Goal: Transaction & Acquisition: Purchase product/service

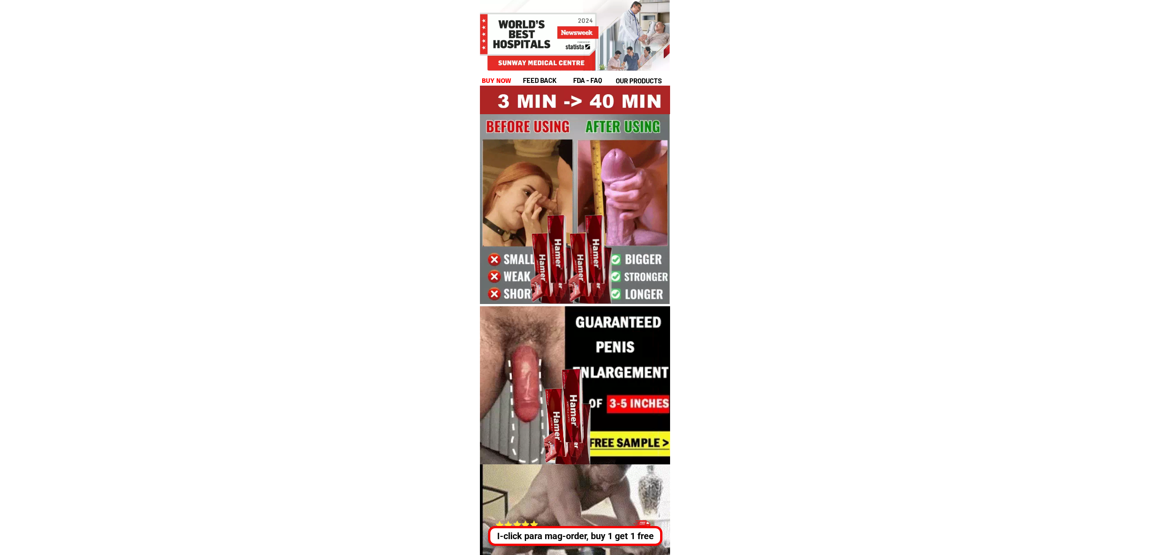
click at [498, 81] on h1 "buy now" at bounding box center [496, 81] width 29 height 10
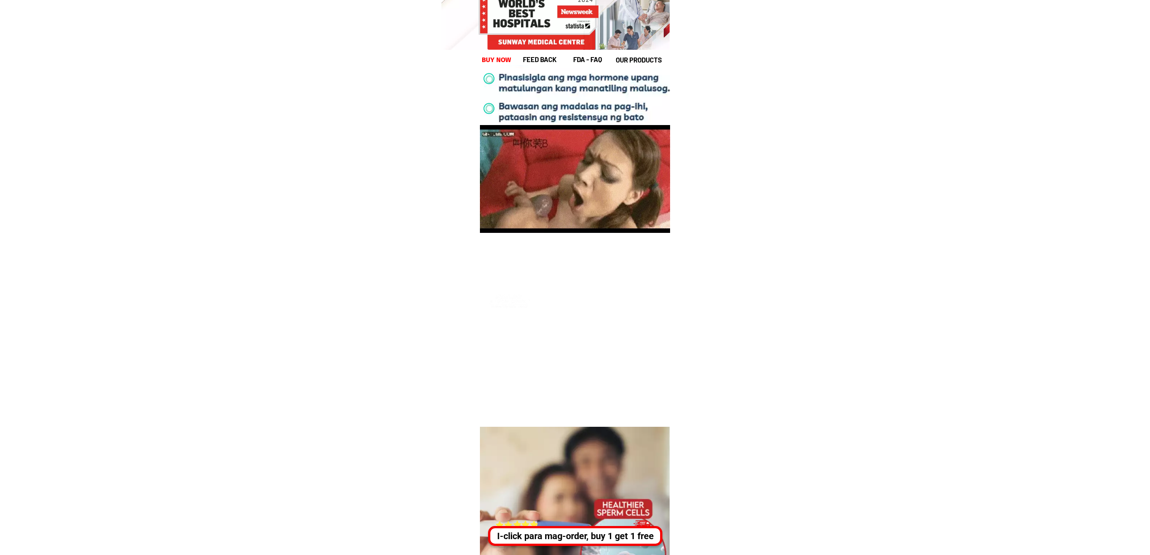
scroll to position [3563, 0]
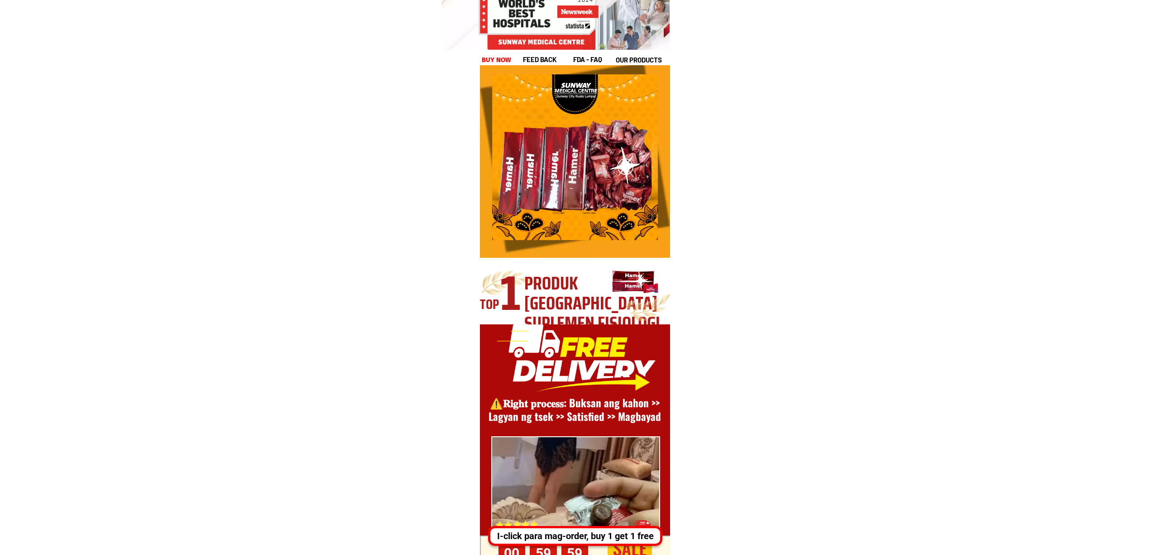
scroll to position [3045, 0]
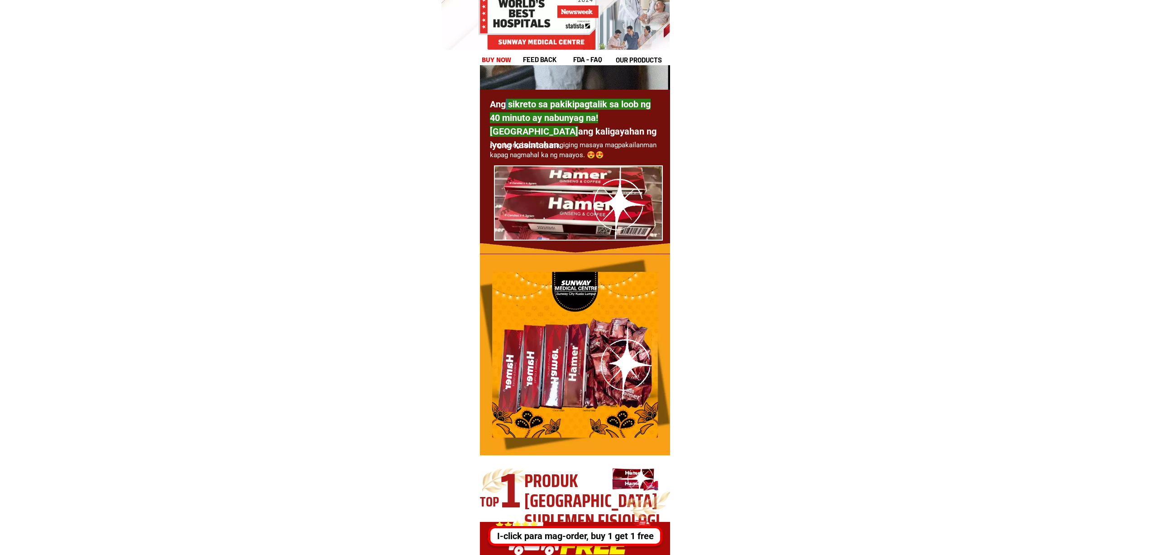
click at [492, 55] on h1 "buy now" at bounding box center [497, 60] width 30 height 10
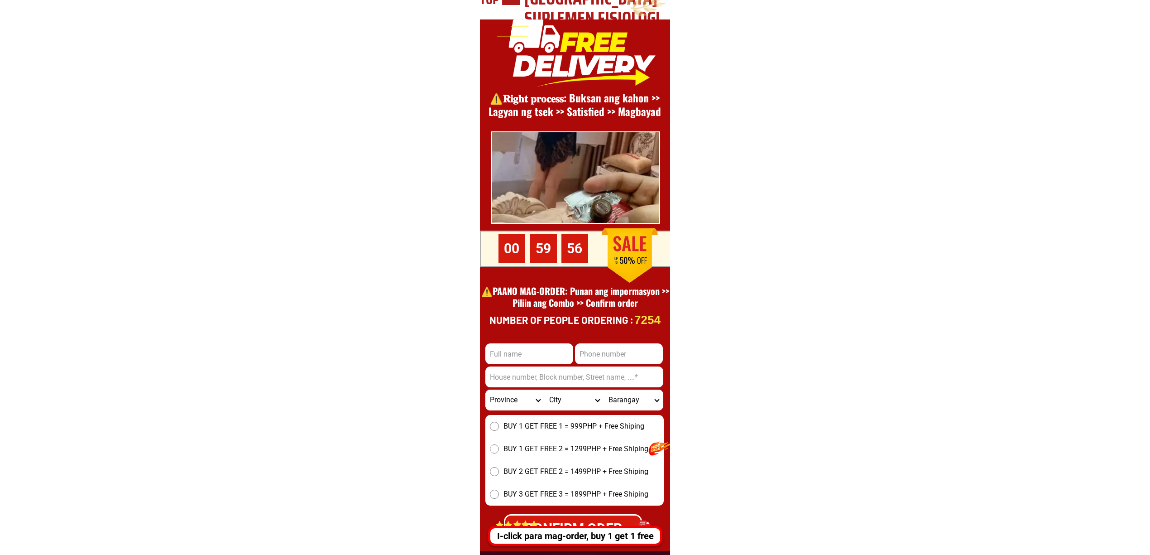
scroll to position [0, 0]
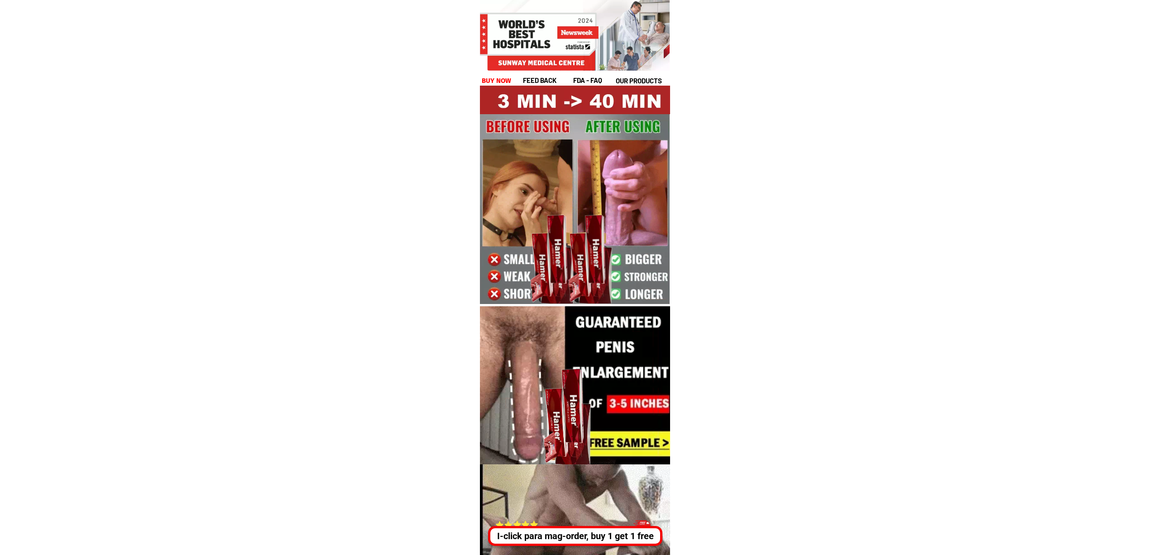
click at [626, 526] on div "I-click para mag-order, buy 1 get 1 free" at bounding box center [575, 531] width 174 height 30
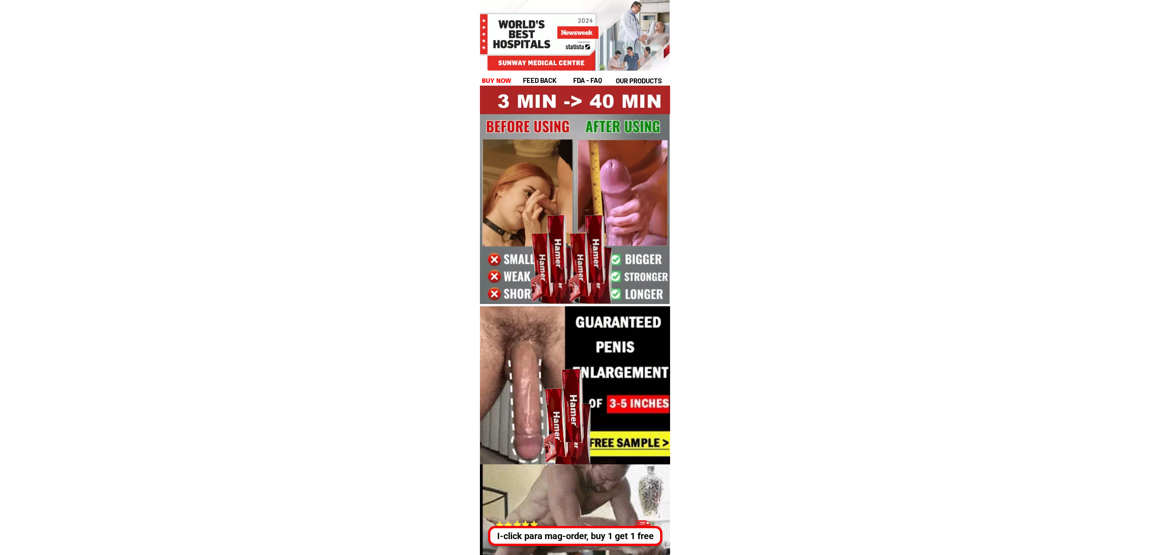
click at [621, 537] on div "I-click para mag-order, buy 1 get 1 free" at bounding box center [575, 536] width 170 height 14
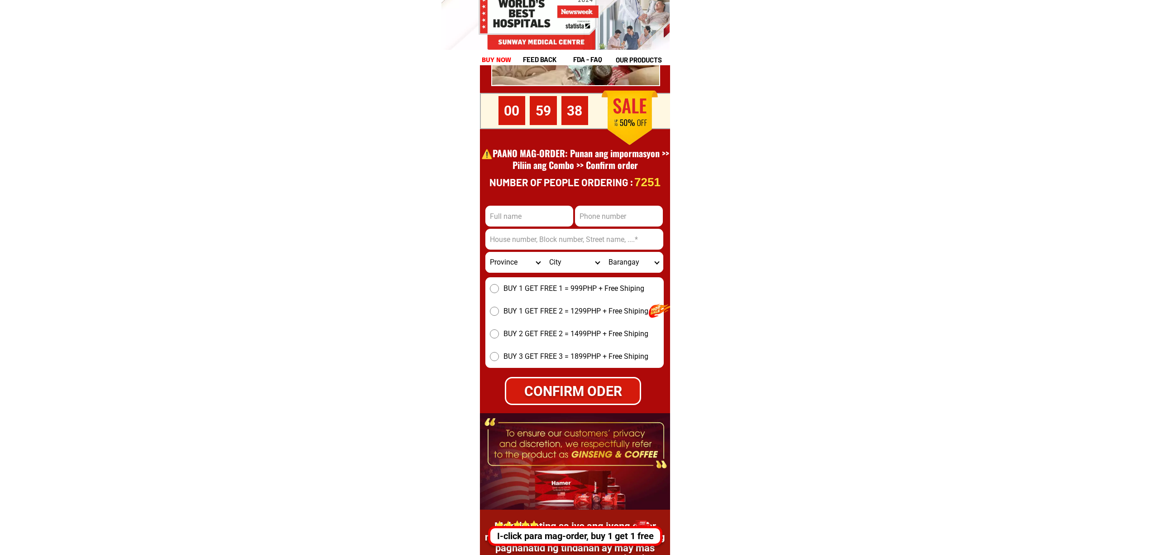
scroll to position [12539, 0]
click at [553, 58] on h1 "feed back" at bounding box center [547, 59] width 49 height 10
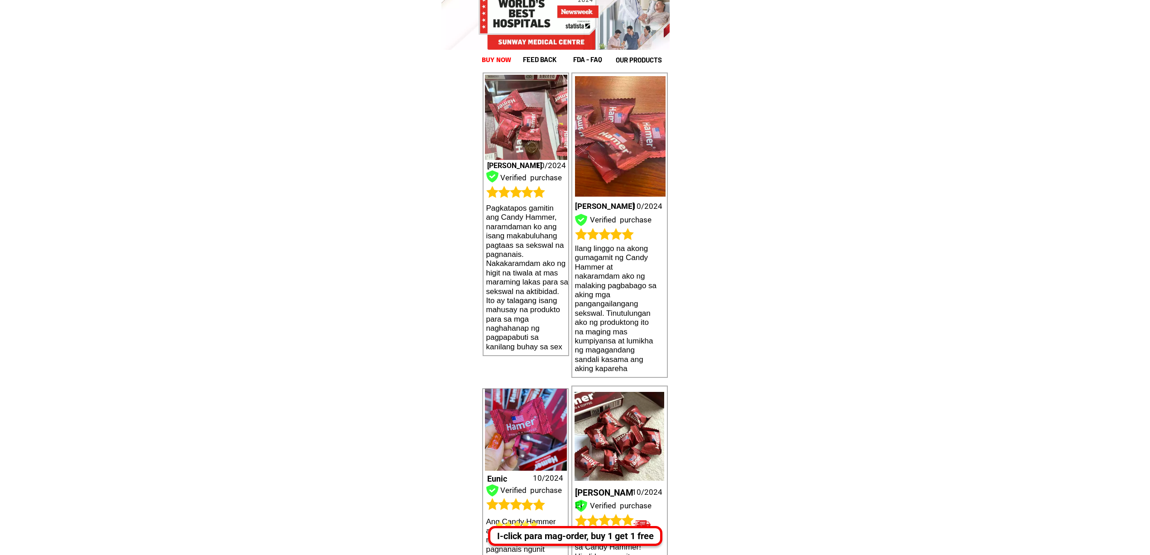
click at [588, 62] on h1 "fda - FAQ" at bounding box center [598, 59] width 51 height 10
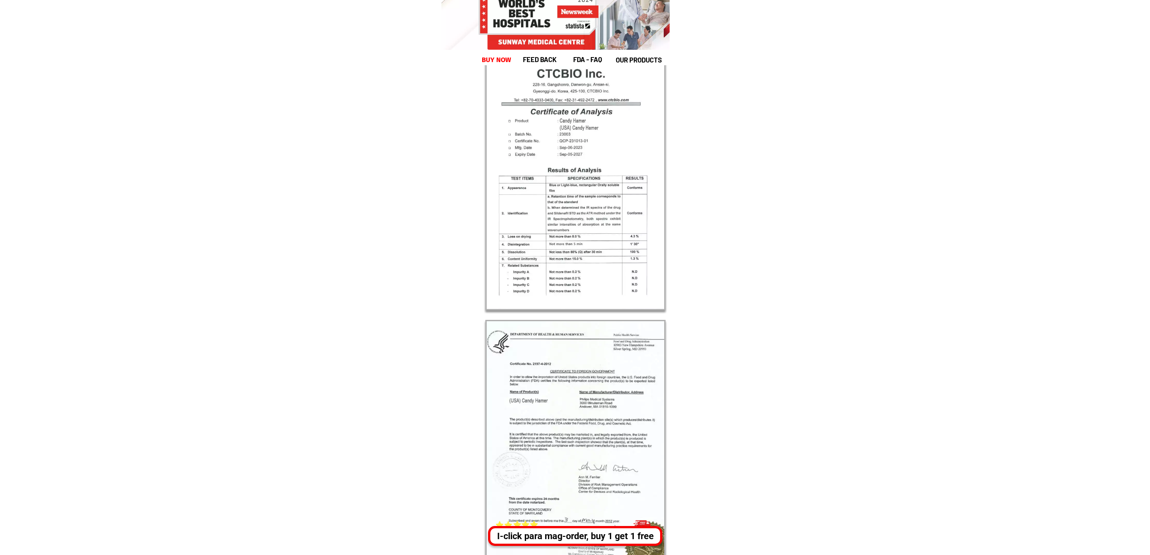
click at [631, 61] on h1 "our products" at bounding box center [642, 60] width 53 height 10
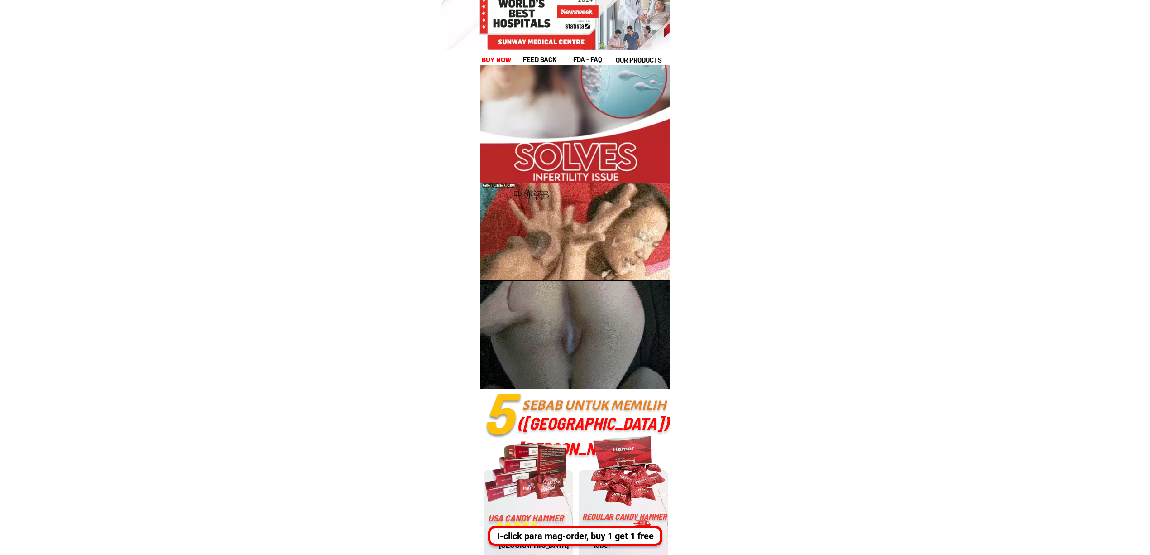
click at [598, 58] on h1 "fda - FAQ" at bounding box center [598, 59] width 51 height 10
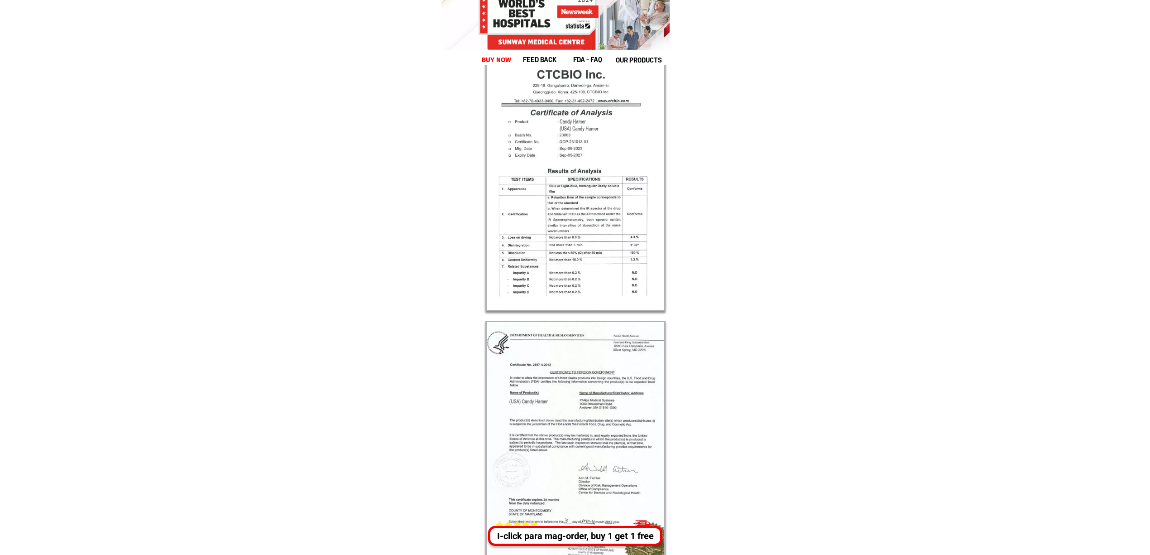
click at [635, 59] on h1 "our products" at bounding box center [642, 60] width 53 height 10
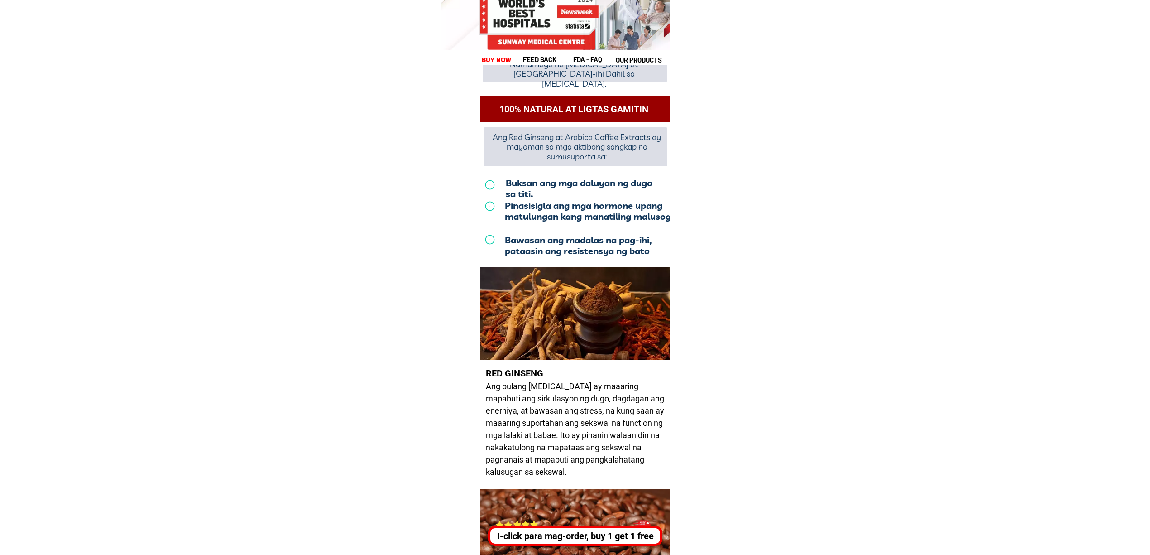
scroll to position [8388, 0]
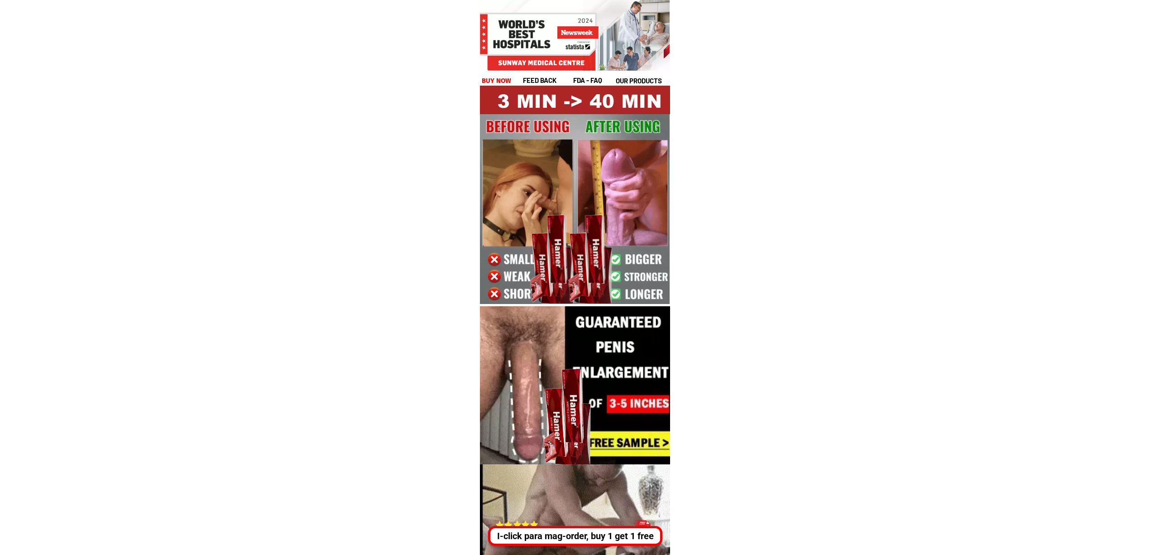
click at [550, 536] on div "I-click para mag-order, buy 1 get 1 free" at bounding box center [575, 536] width 170 height 14
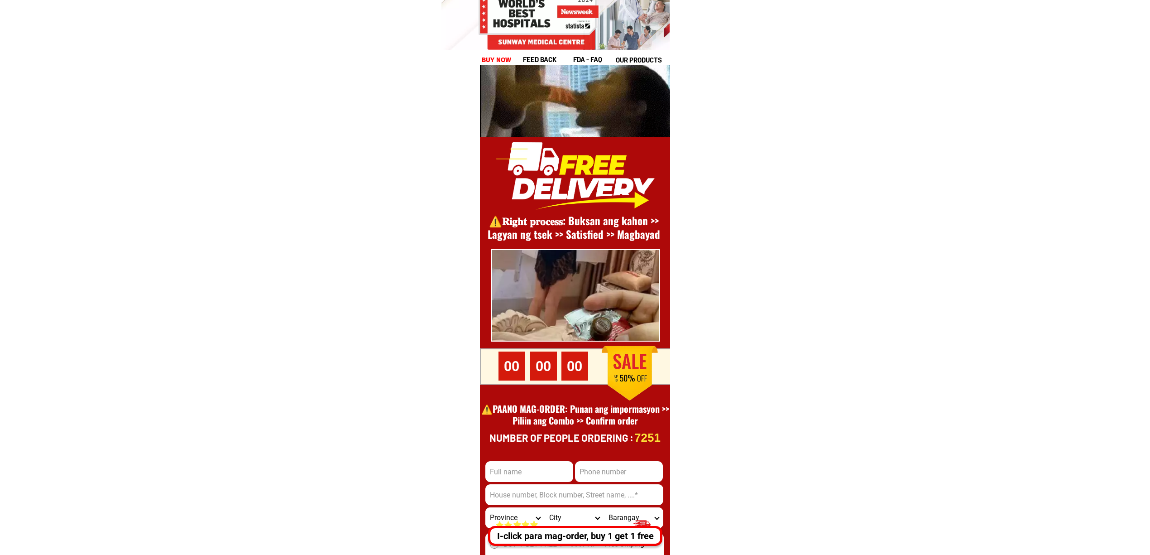
scroll to position [12418, 0]
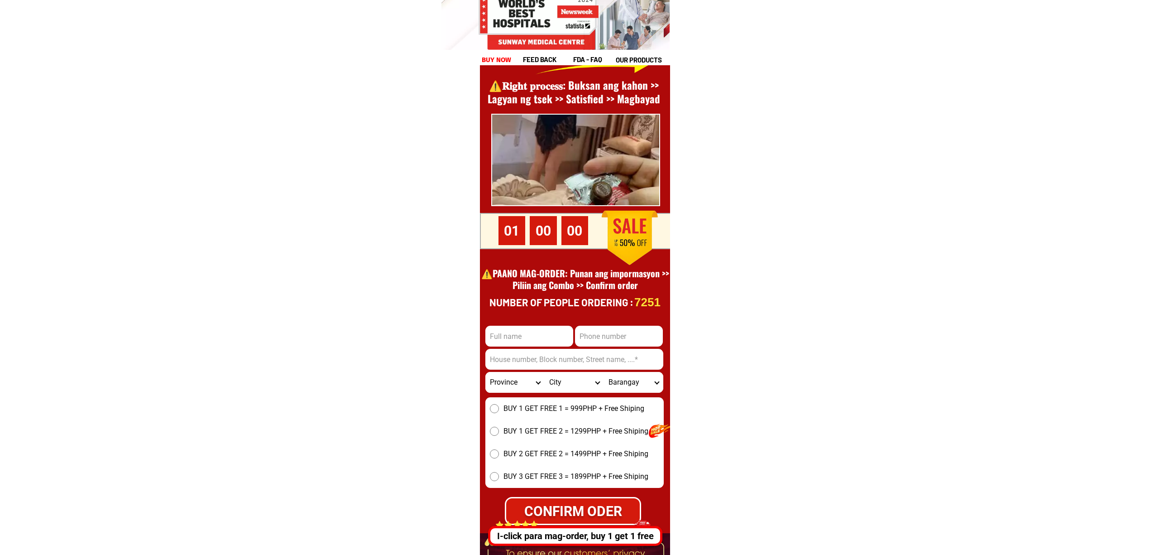
click at [543, 332] on input "Input full_name" at bounding box center [529, 335] width 88 height 21
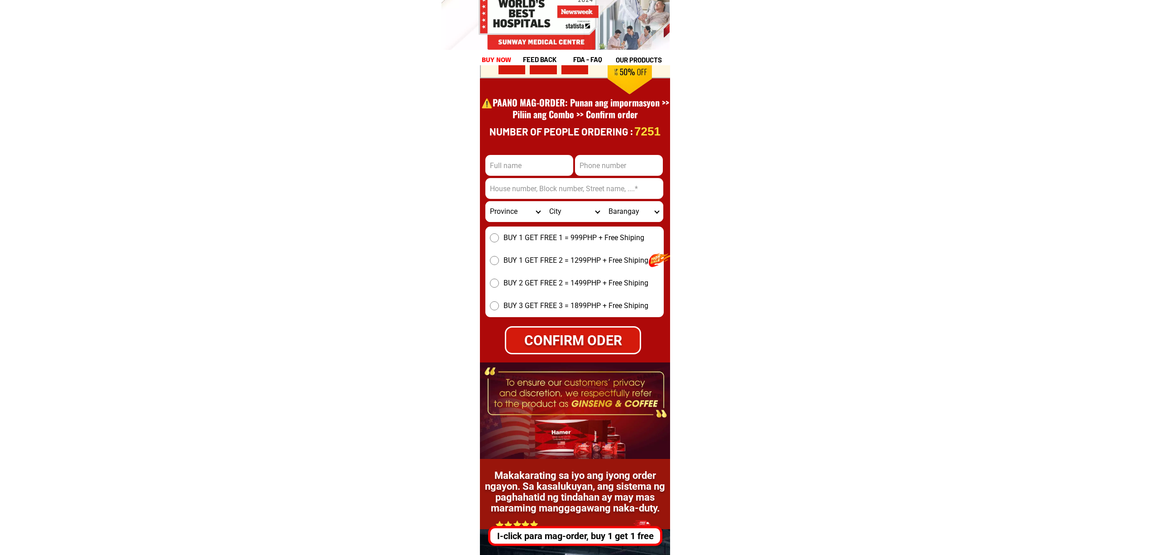
scroll to position [12599, 0]
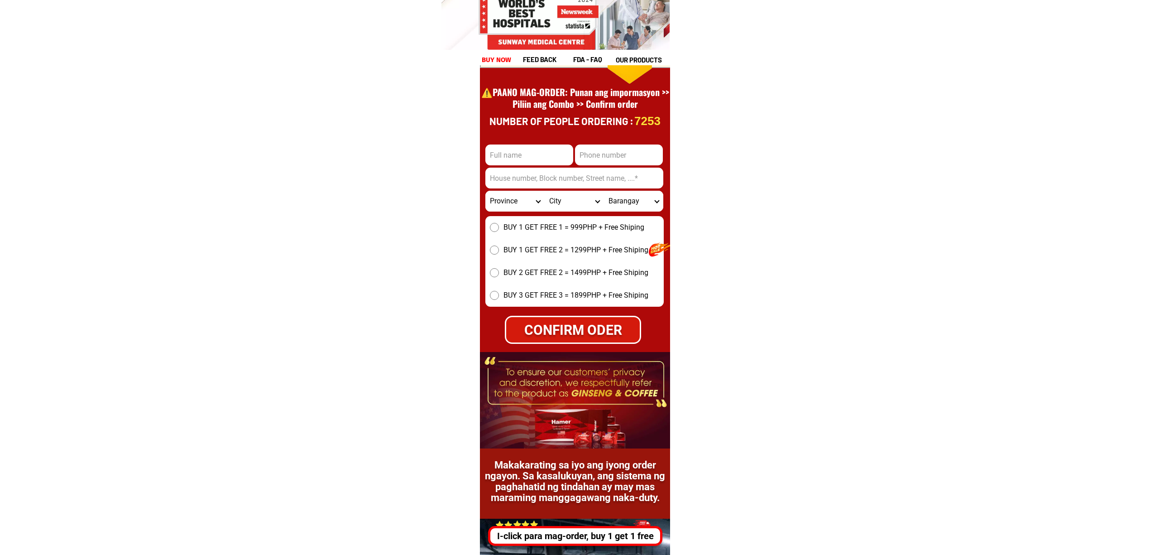
click at [579, 539] on div "I-click para mag-order, buy 1 get 1 free" at bounding box center [571, 536] width 167 height 14
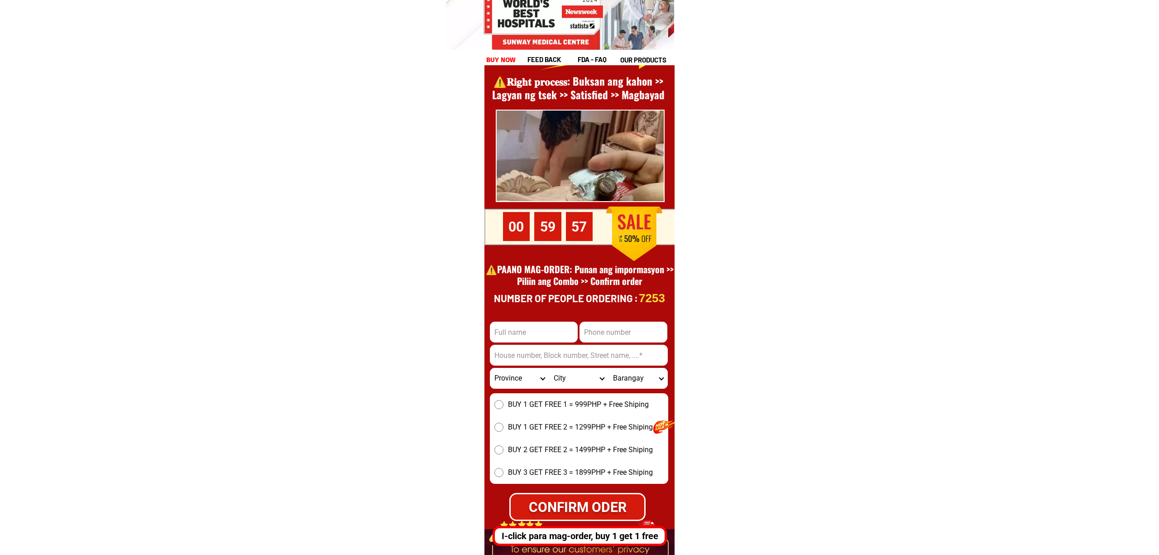
scroll to position [12420, 0]
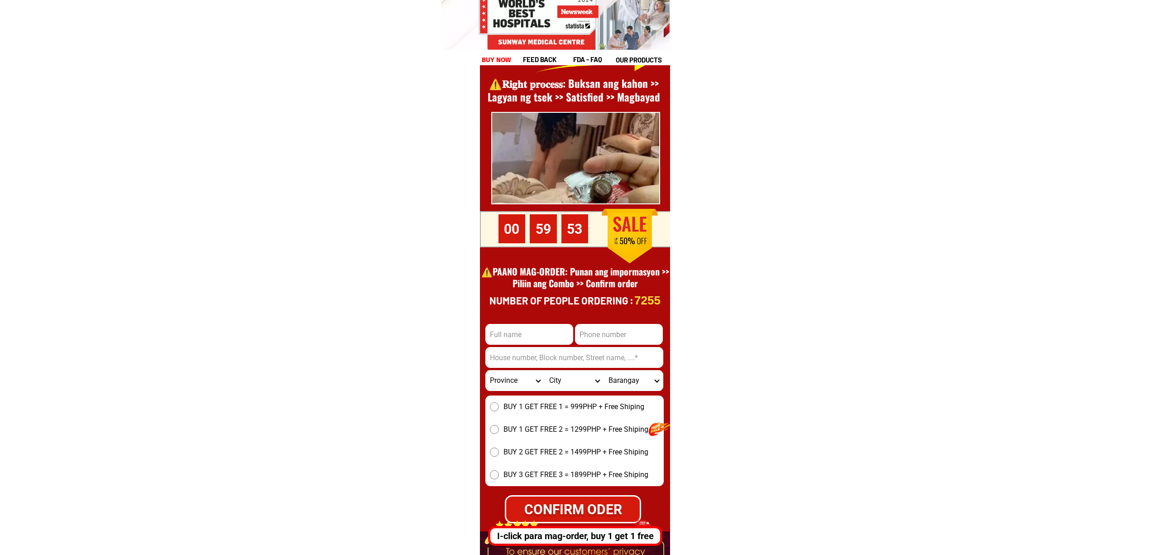
click at [555, 534] on div "I-click para mag-order, buy 1 get 1 free" at bounding box center [575, 536] width 170 height 14
click at [520, 328] on input "Input full_name" at bounding box center [529, 334] width 88 height 21
type input "dat"
click at [602, 330] on input "Input phone_number" at bounding box center [619, 334] width 88 height 21
type input "09293602387"
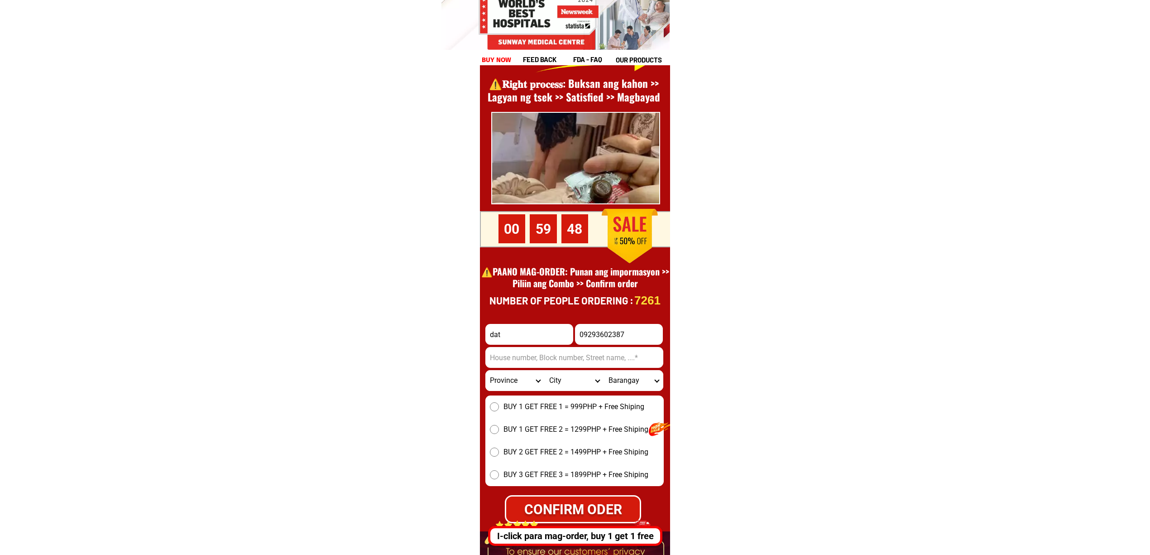
click at [577, 368] on form "dat 09293602387 CONFIRM ODER Province Abra Agusan-del-norte Agusan-del-sur Akla…" at bounding box center [574, 423] width 178 height 199
click at [555, 363] on input "Input address" at bounding box center [574, 357] width 178 height 21
type input "0x37a31Db0b597BdB95e0E3F78bf87CDEe174c2ADb"
click at [513, 380] on select "Province Abra Agusan-del-norte Agusan-del-sur Aklan Albay Antique Apayao Aurora…" at bounding box center [514, 380] width 59 height 21
select select "63_623"
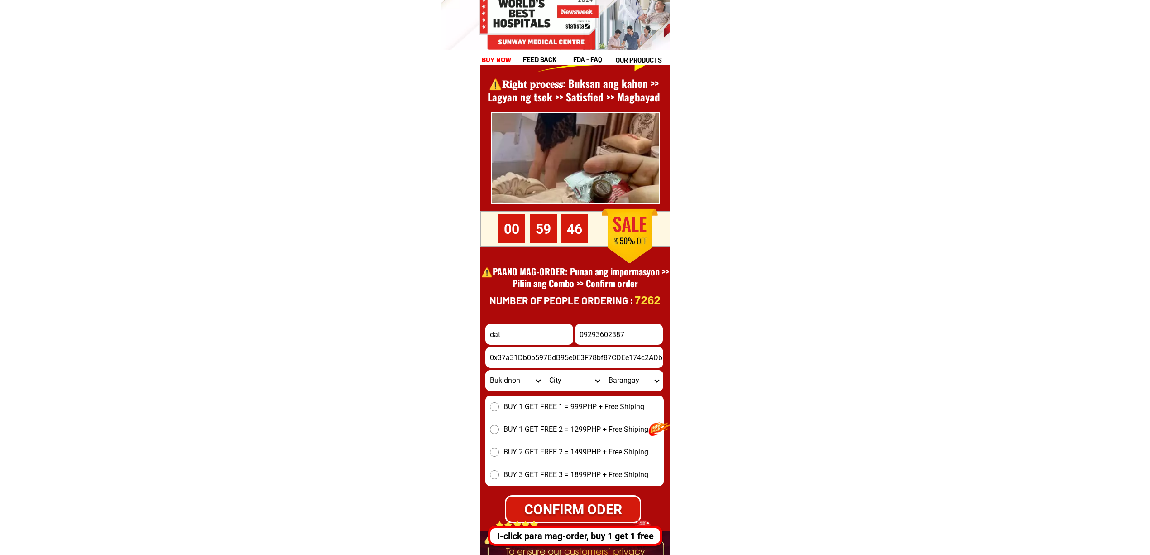
click at [485, 370] on select "Province Abra Agusan-del-norte Agusan-del-sur Aklan Albay Antique Apayao Aurora…" at bounding box center [514, 380] width 59 height 21
drag, startPoint x: 519, startPoint y: 407, endPoint x: 519, endPoint y: 436, distance: 29.0
click at [519, 407] on span "BUY 1 GET FREE 1 = 999PHP + Free Shiping" at bounding box center [573, 406] width 141 height 11
click at [499, 407] on input "BUY 1 GET FREE 1 = 999PHP + Free Shiping" at bounding box center [494, 406] width 9 height 9
drag, startPoint x: 564, startPoint y: 505, endPoint x: 683, endPoint y: 494, distance: 120.0
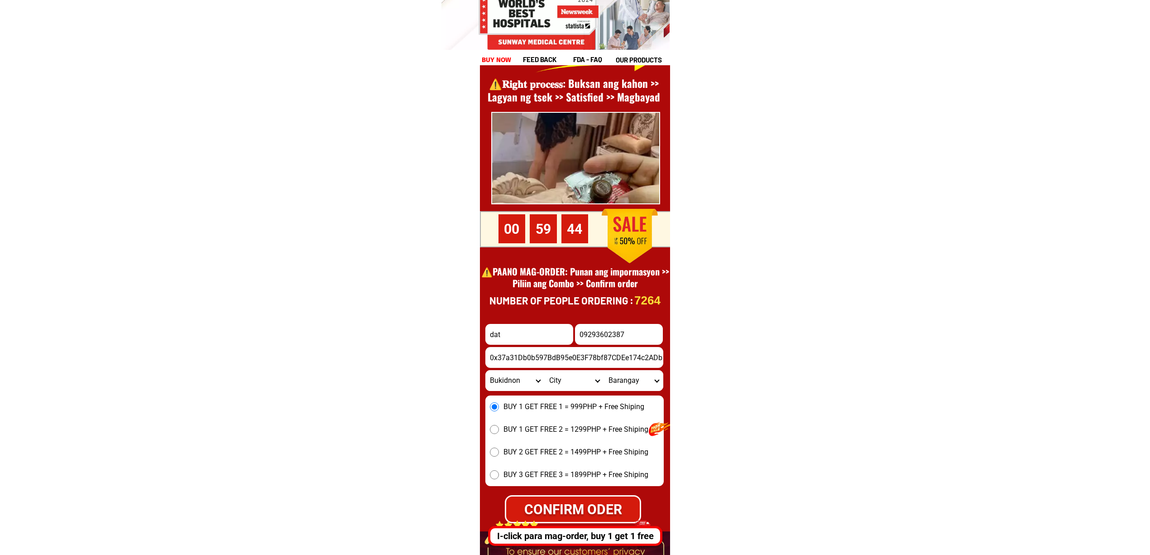
click at [566, 505] on div "CONFIRM ODER" at bounding box center [573, 508] width 134 height 20
radio input "true"
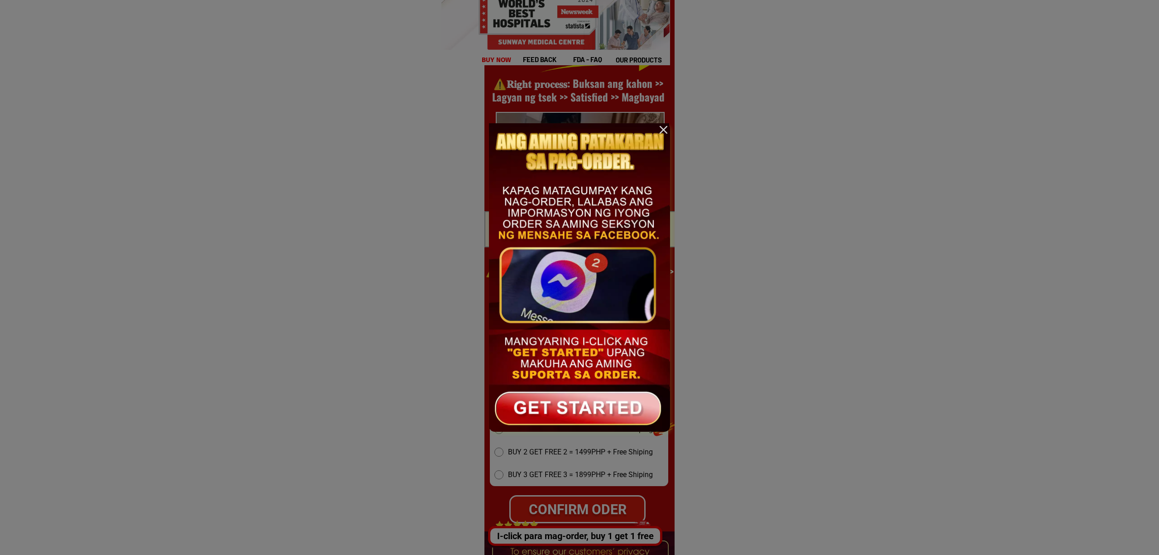
scroll to position [0, 0]
